Goal: Information Seeking & Learning: Learn about a topic

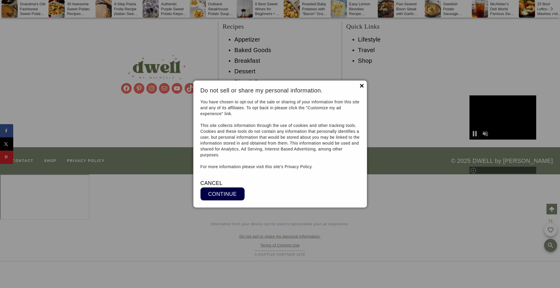
scroll to position [5350, 0]
